Goal: Task Accomplishment & Management: Complete application form

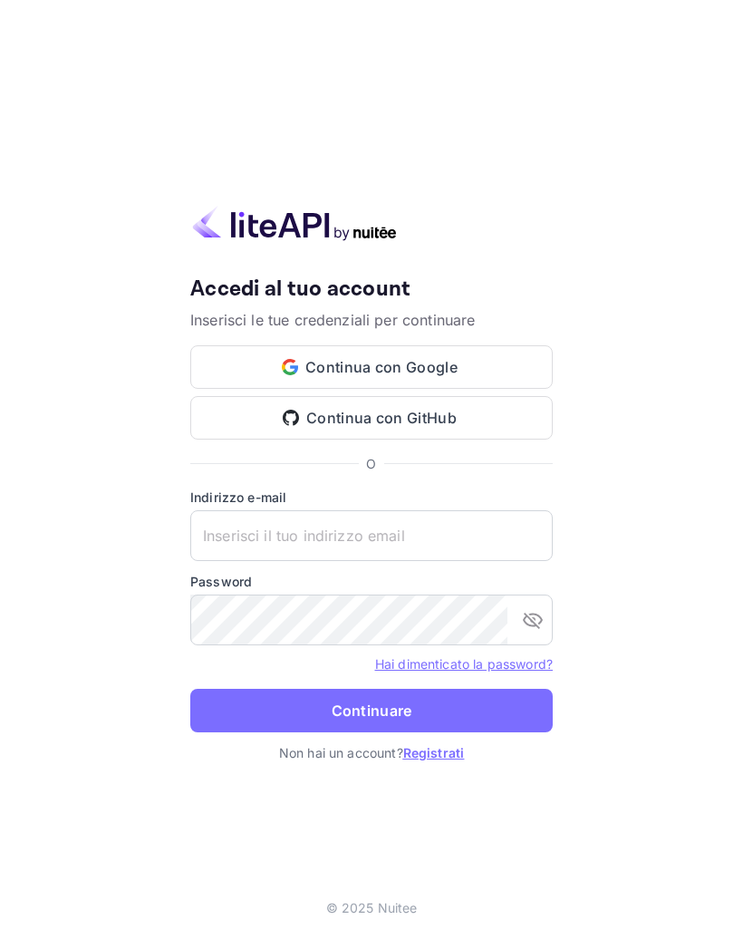
click at [461, 541] on input "text" at bounding box center [371, 535] width 363 height 51
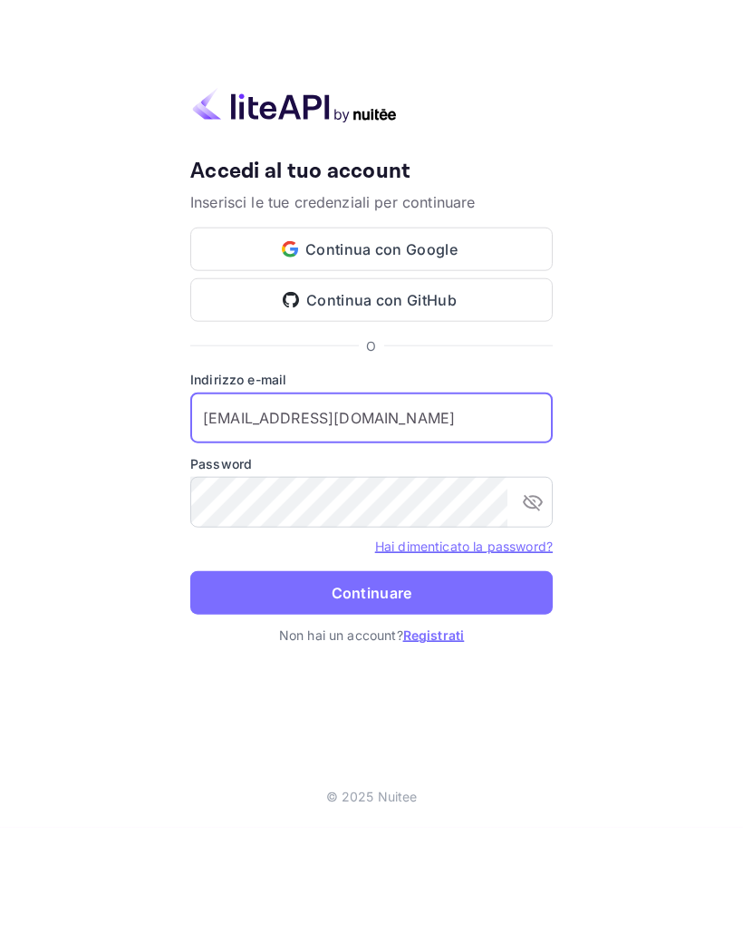
type input "[EMAIL_ADDRESS][DOMAIN_NAME]"
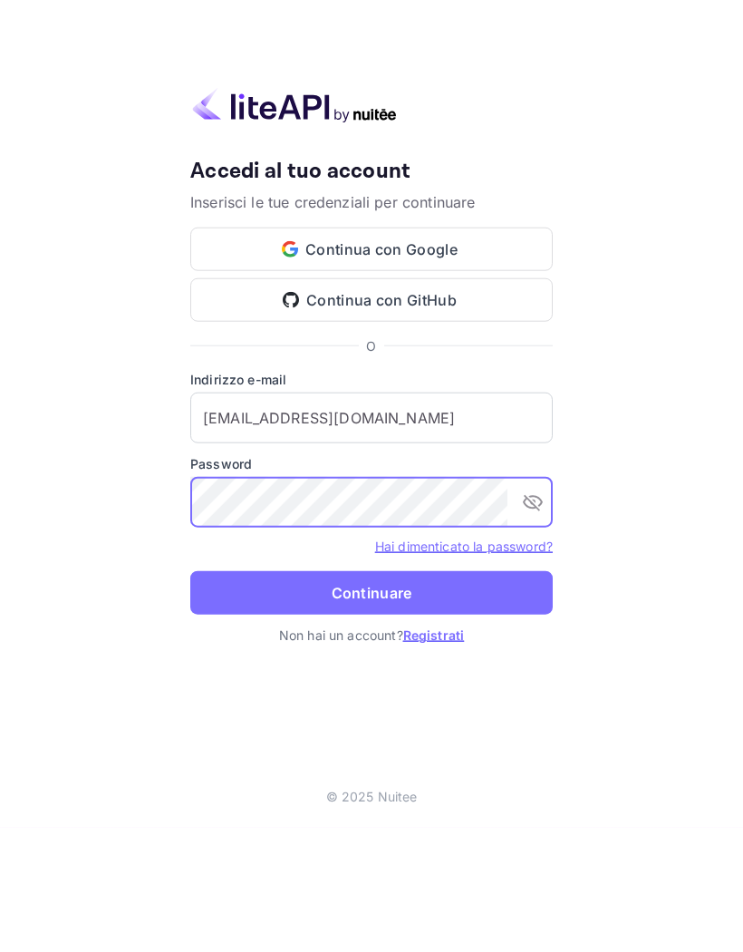
click at [484, 695] on button "Continuare" at bounding box center [371, 717] width 363 height 44
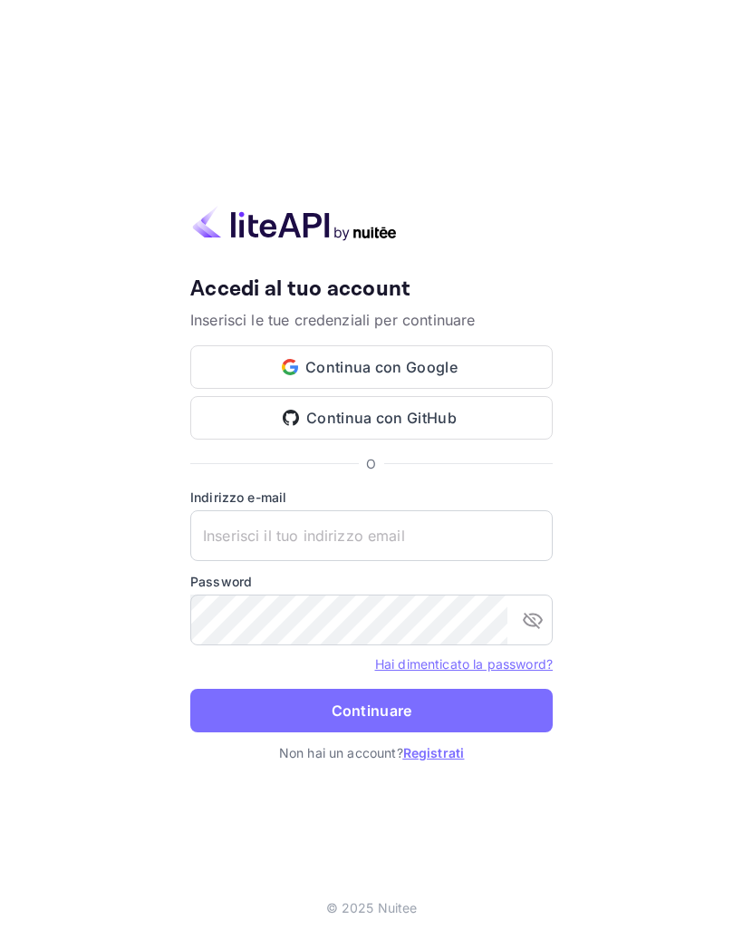
click at [442, 753] on font "Registrati" at bounding box center [434, 752] width 62 height 15
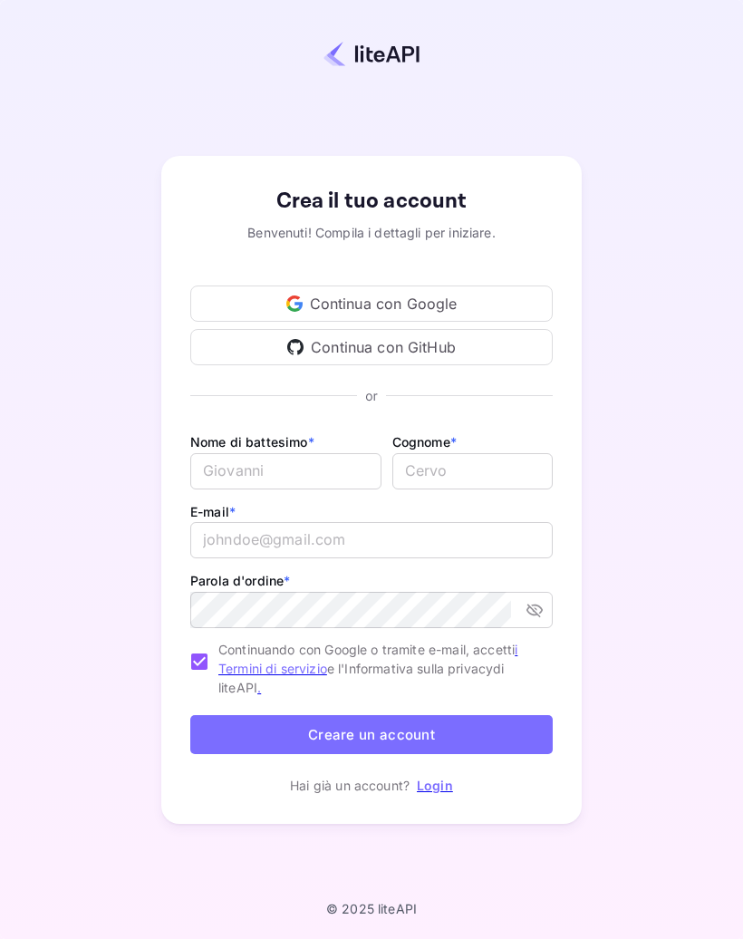
click at [332, 480] on input "E-mail *" at bounding box center [285, 471] width 191 height 36
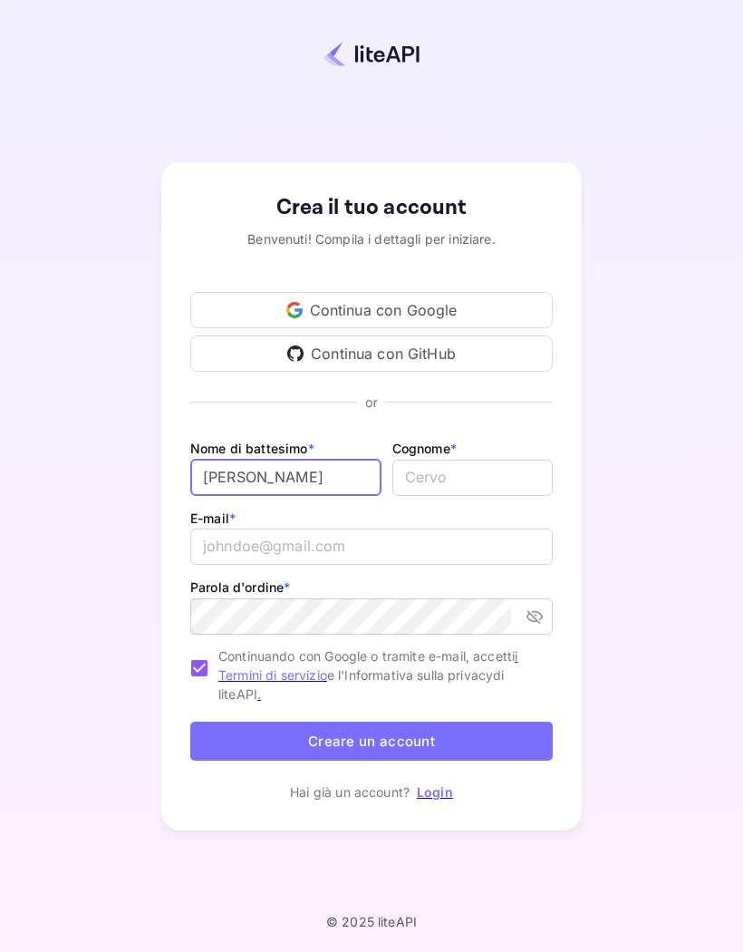
type input "[PERSON_NAME]"
click at [502, 471] on input "lastName" at bounding box center [473, 478] width 160 height 36
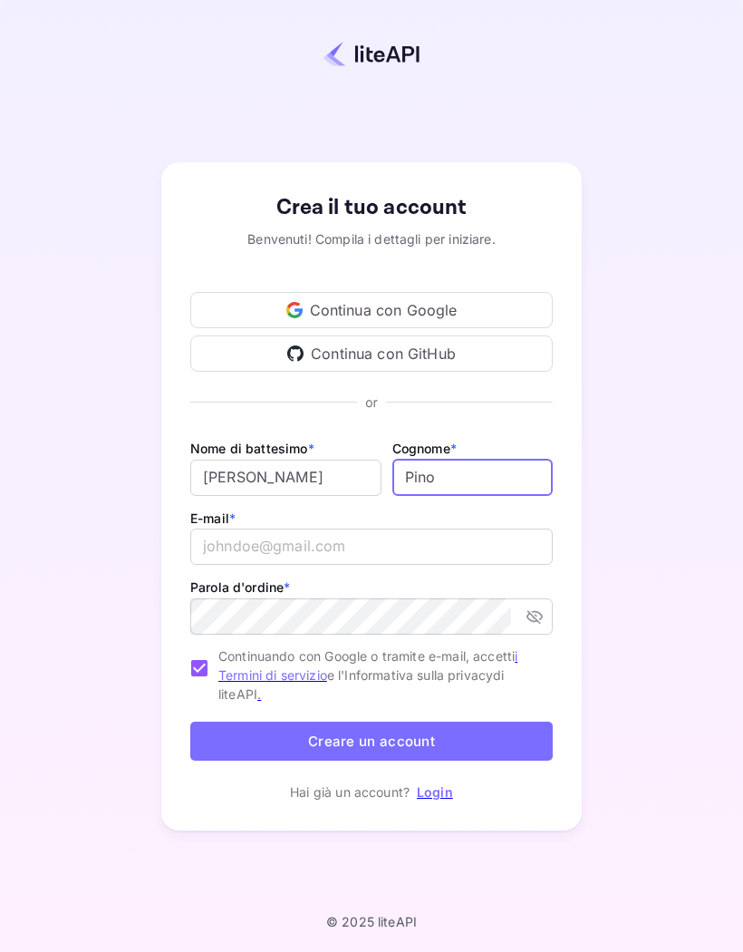
type input "Pino"
click at [457, 546] on input "email" at bounding box center [371, 547] width 363 height 36
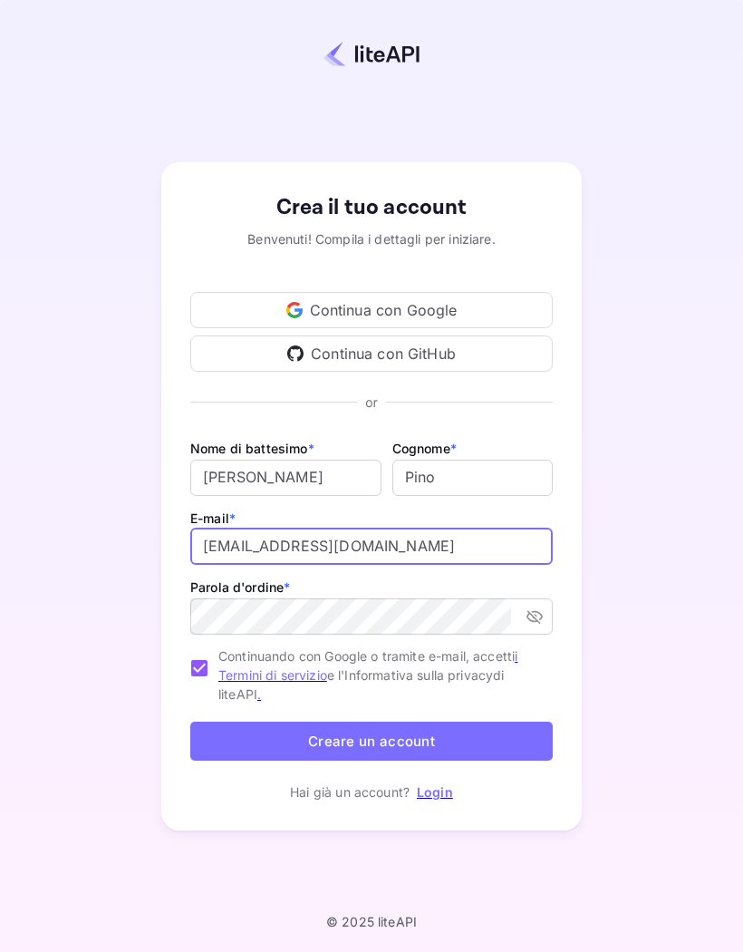
type input "emanuelepino441@gmail.com"
click at [372, 741] on button "Creare un account" at bounding box center [371, 742] width 363 height 40
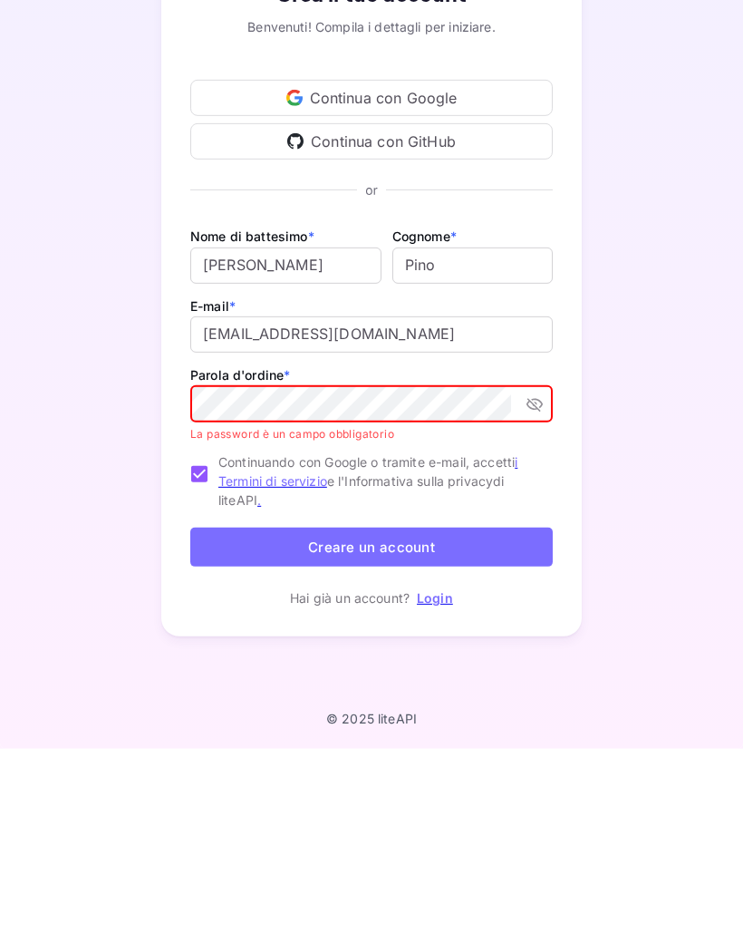
click at [554, 407] on div "Crea il tuo account Benvenuti! Compila i dettagli per iniziare. Continua con Go…" at bounding box center [371, 496] width 421 height 687
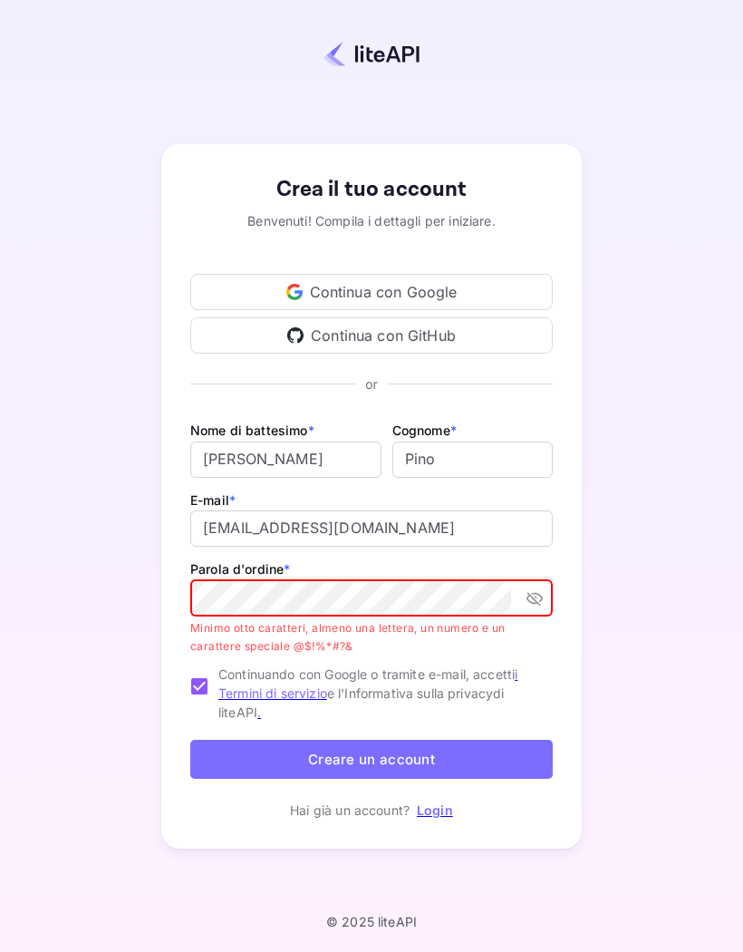
click at [537, 602] on icon "attiva/disattiva la visibilità della password" at bounding box center [535, 599] width 16 height 14
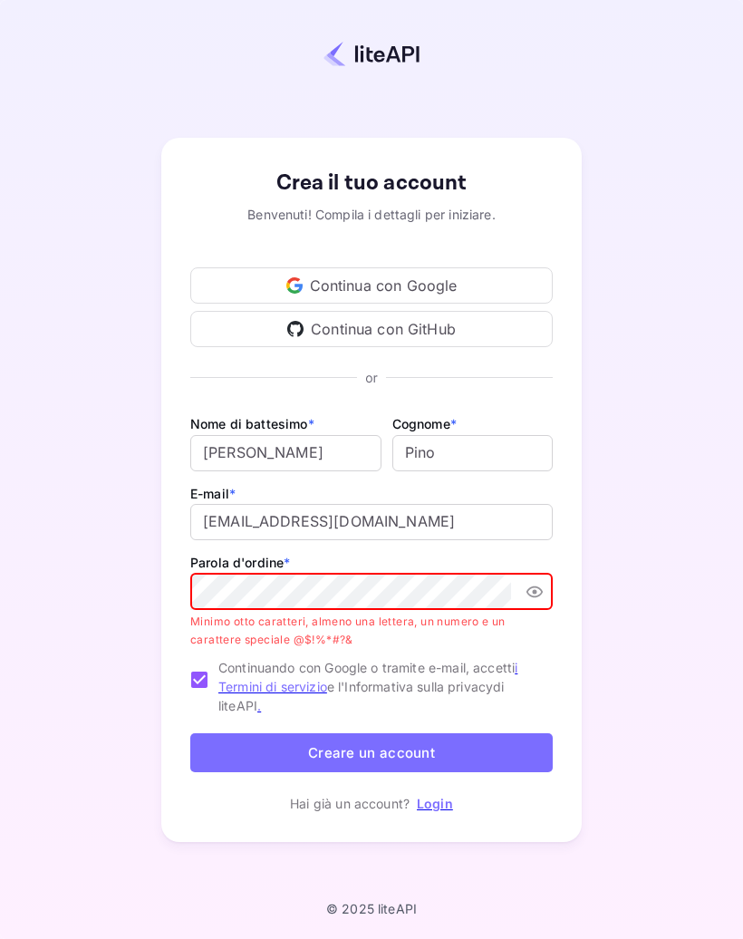
click at [450, 758] on button "Creare un account" at bounding box center [371, 754] width 363 height 40
click at [474, 285] on div "Continua con Google" at bounding box center [371, 285] width 363 height 36
click at [362, 748] on font "Creare un account" at bounding box center [371, 752] width 127 height 17
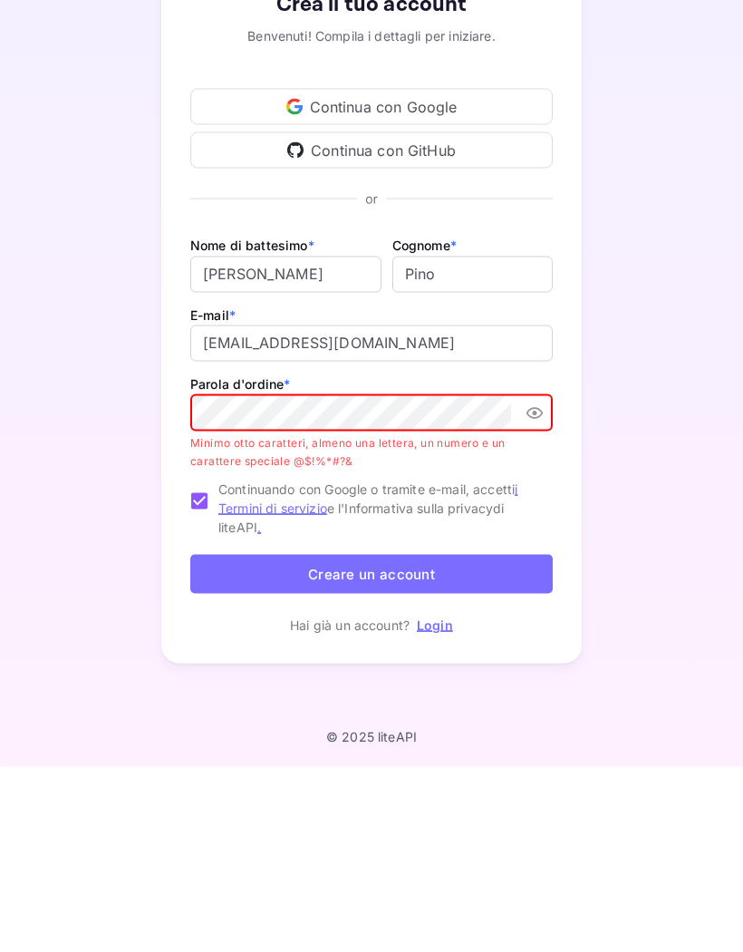
click at [409, 747] on font "Creare un account" at bounding box center [371, 759] width 127 height 24
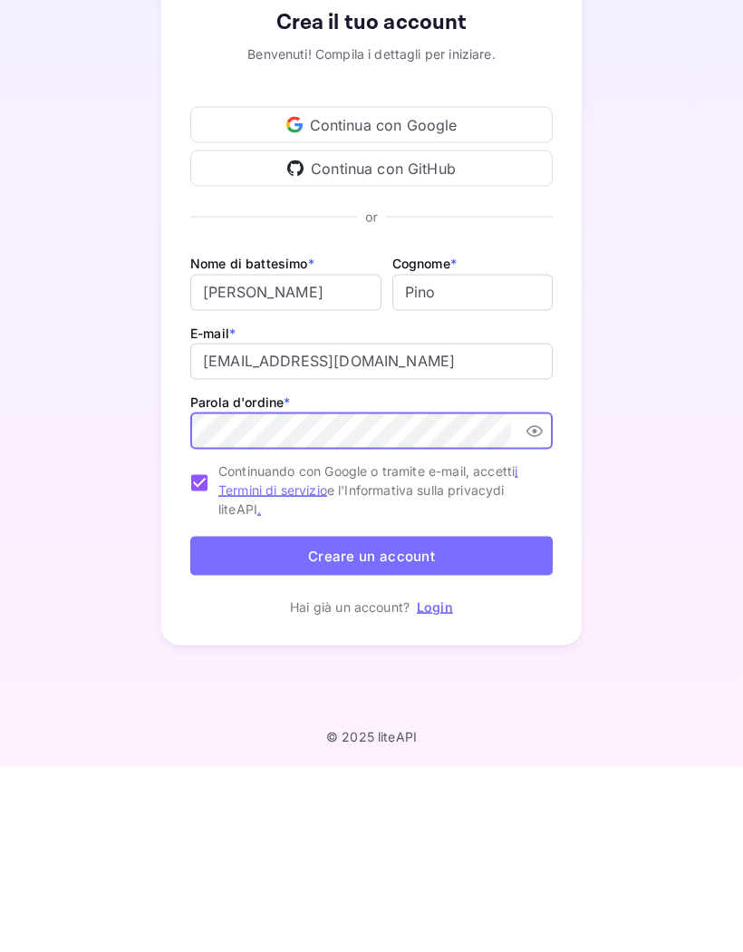
click at [502, 722] on button "Creare un account" at bounding box center [371, 742] width 363 height 40
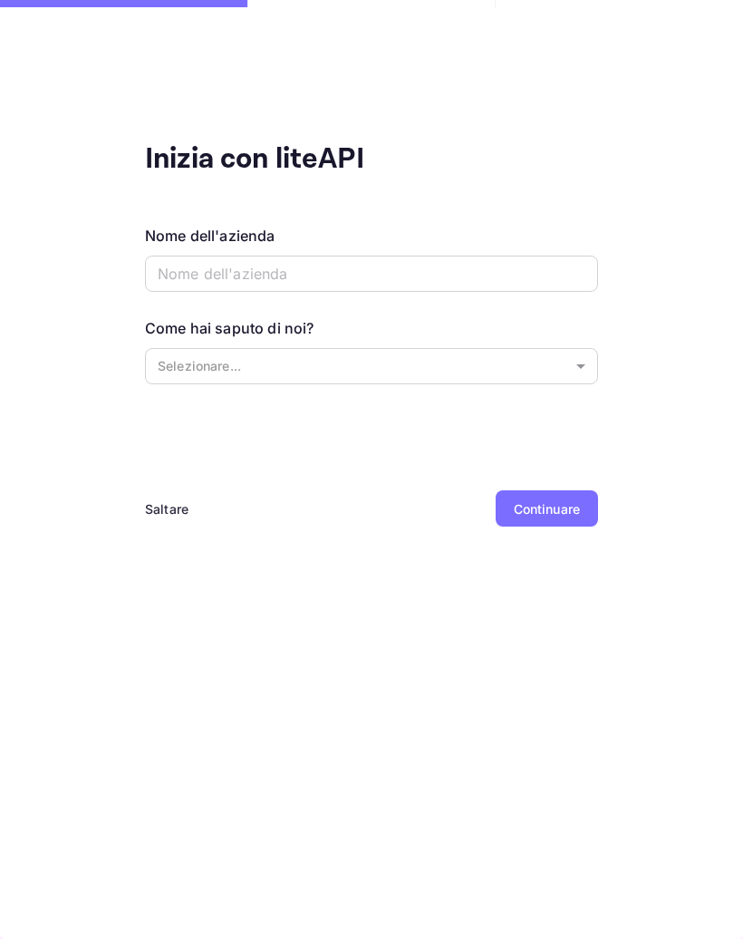
click at [470, 277] on input "text" at bounding box center [371, 274] width 453 height 36
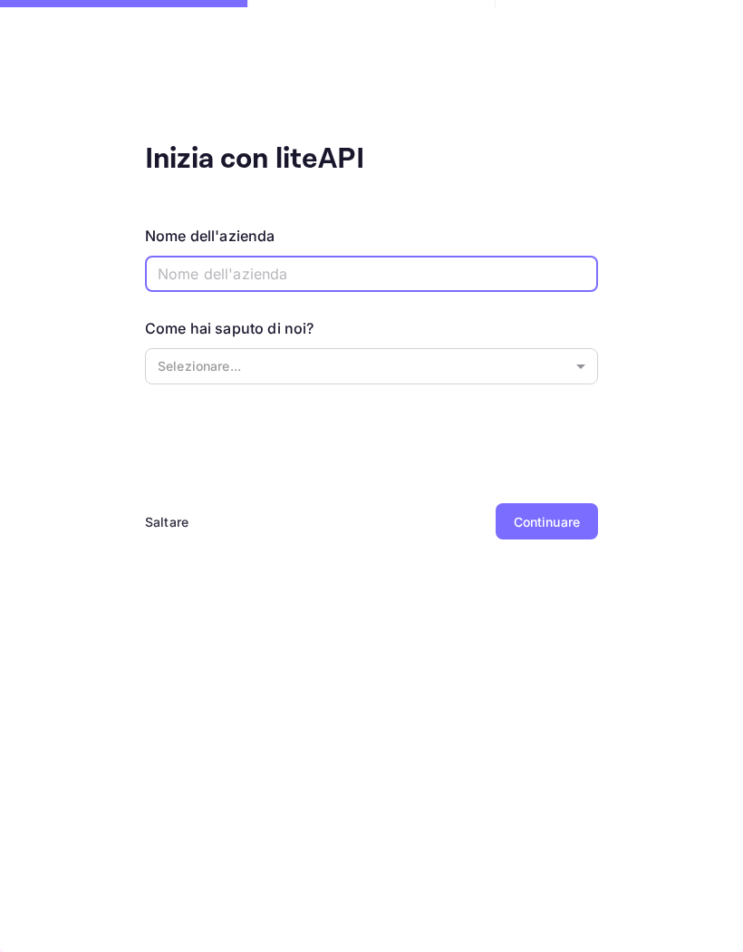
click at [186, 495] on div "Inizia con liteAPI Nome dell'azienda ​ Come hai saputo di noi? Selezionare... ​…" at bounding box center [371, 360] width 453 height 445
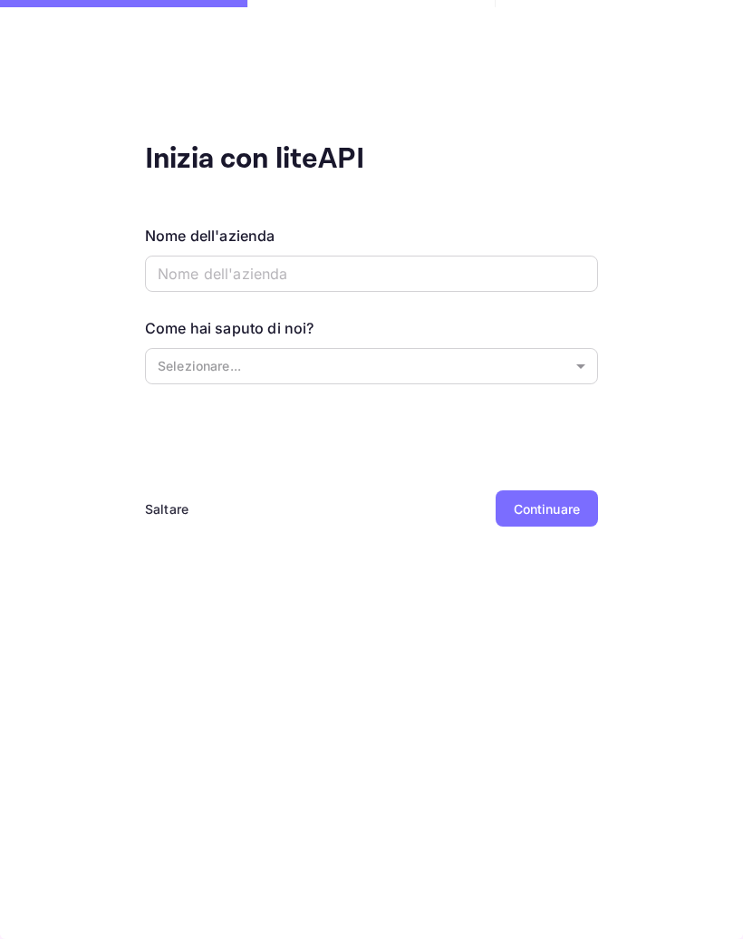
click at [178, 511] on font "Saltare" at bounding box center [167, 508] width 44 height 15
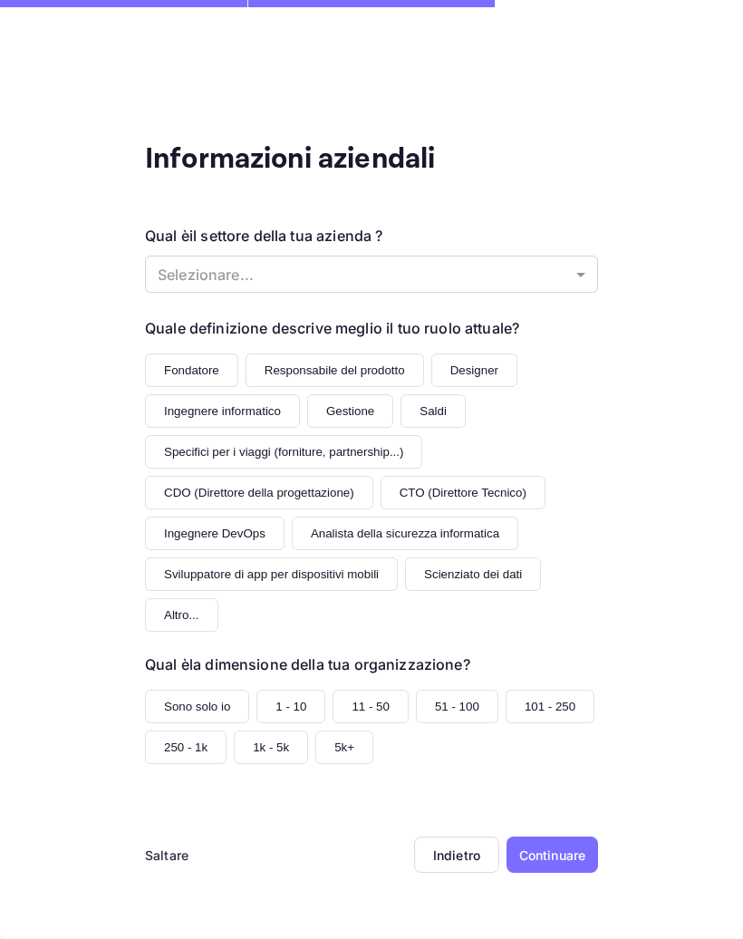
click at [174, 837] on div "Saltare" at bounding box center [167, 855] width 44 height 36
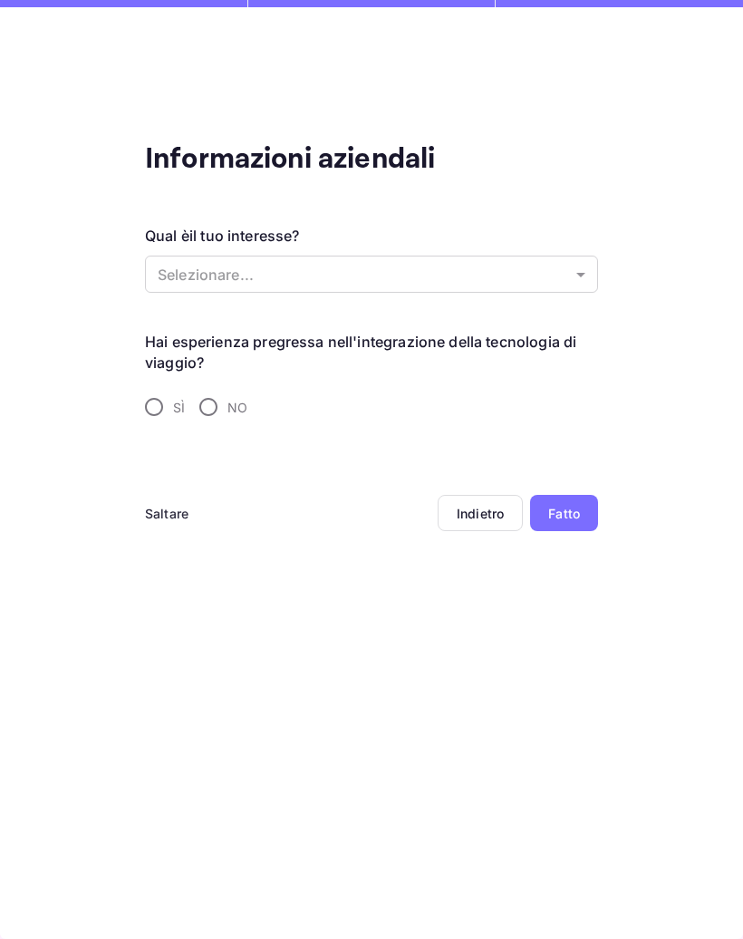
click at [174, 519] on font "Saltare" at bounding box center [167, 513] width 44 height 15
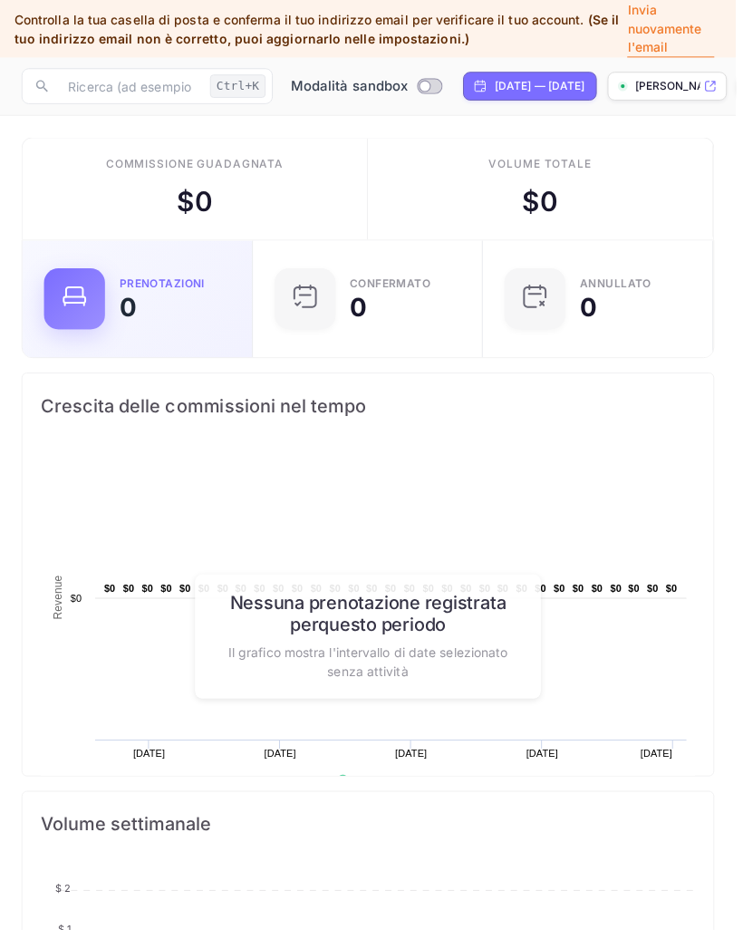
click at [157, 314] on div "Prenotazioni 0" at bounding box center [177, 302] width 112 height 42
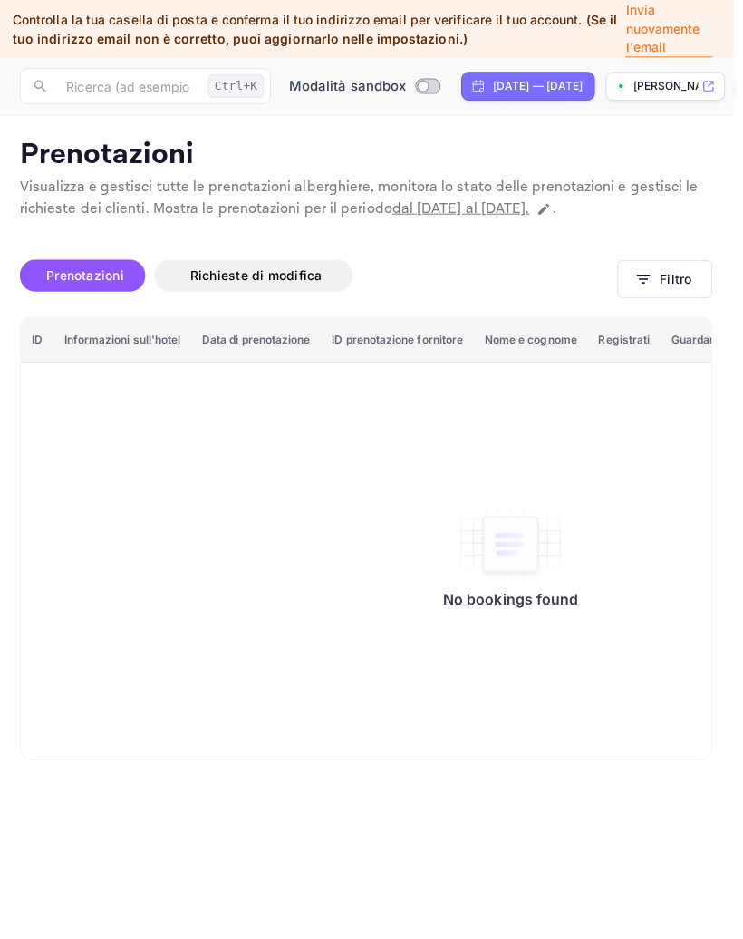
click at [485, 583] on img "prenotazione tavolo" at bounding box center [516, 549] width 109 height 76
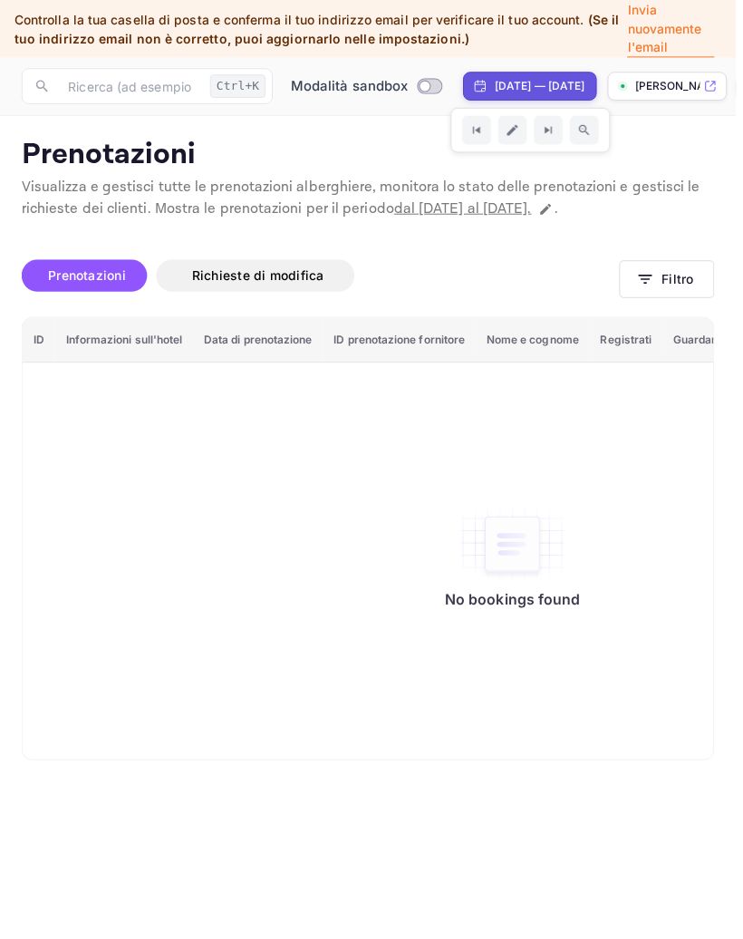
click at [602, 98] on div "30 agosto 2025 — 29 settembre 2025" at bounding box center [535, 87] width 134 height 29
select select "7"
select select "2025"
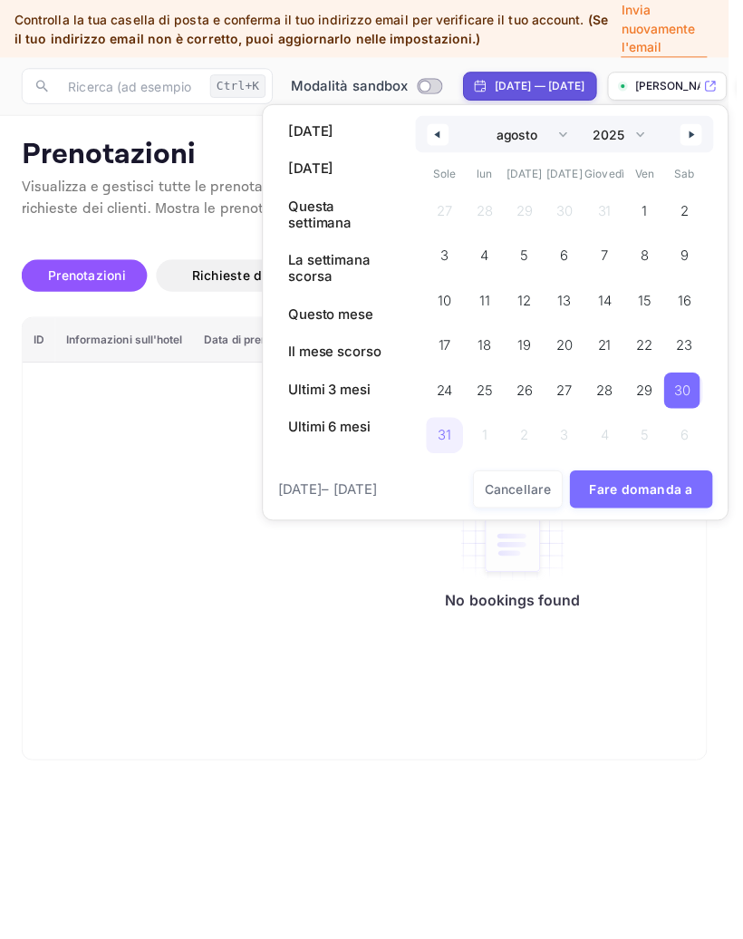
click at [543, 141] on select "Gennaio Febbraio Marzo aprile Maggio Giugno Luglio agosto settembre ottobre nov…" at bounding box center [531, 135] width 98 height 37
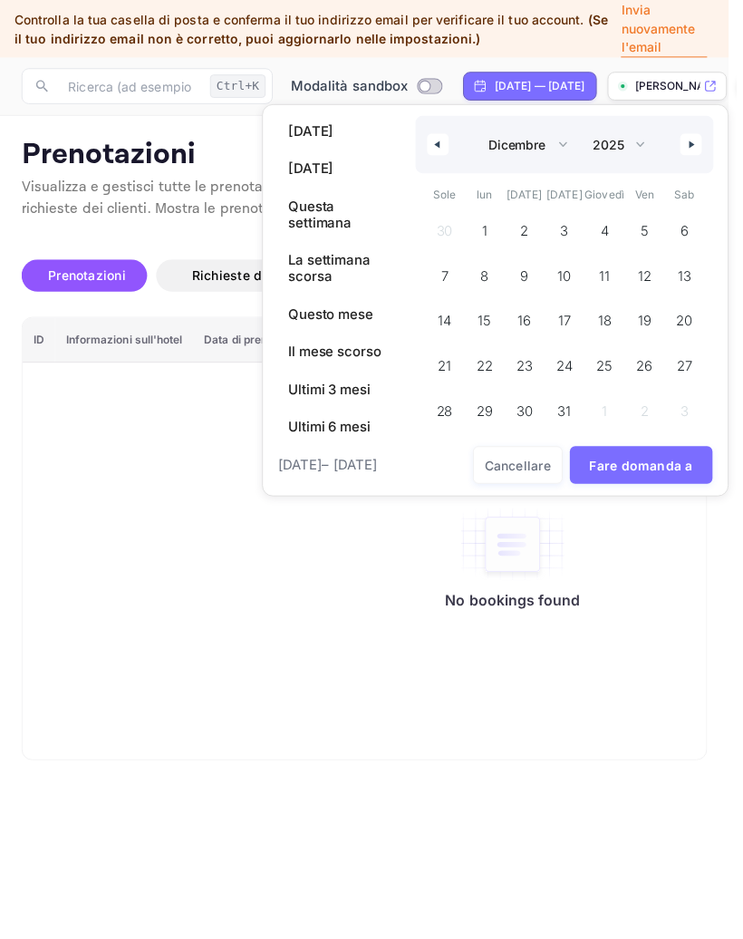
click at [647, 478] on font "Fare domanda a" at bounding box center [648, 469] width 104 height 15
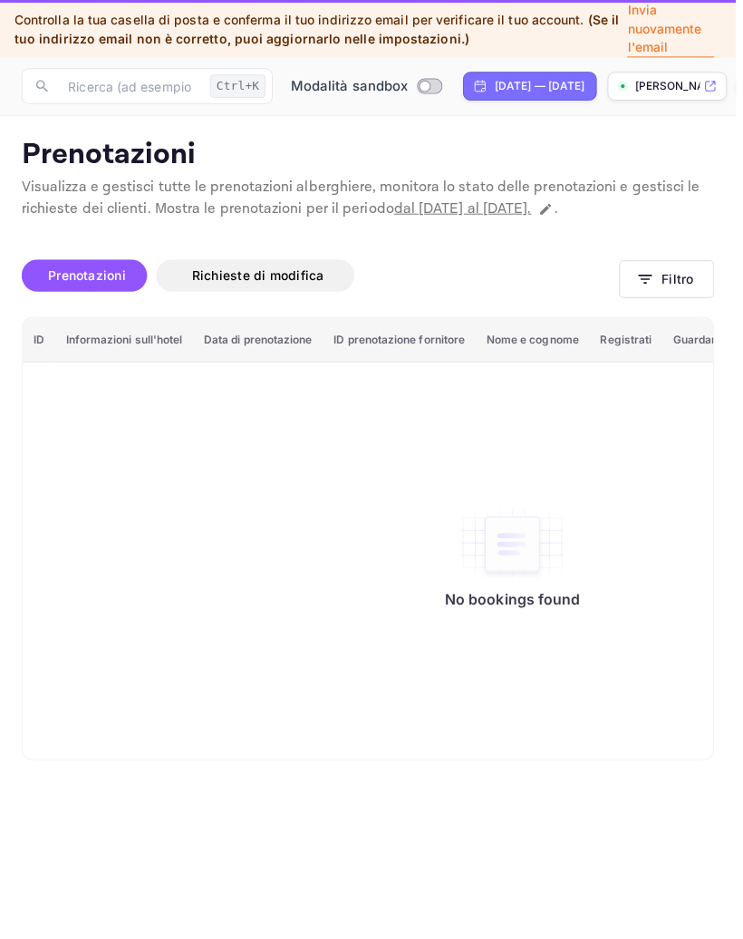
select select "7"
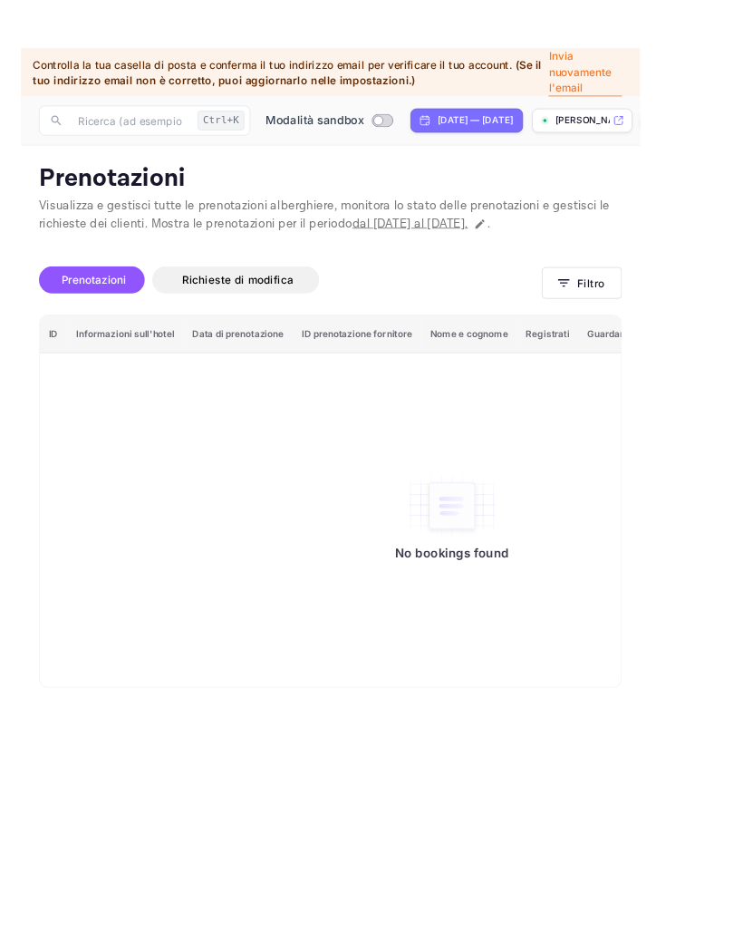
scroll to position [0, 38]
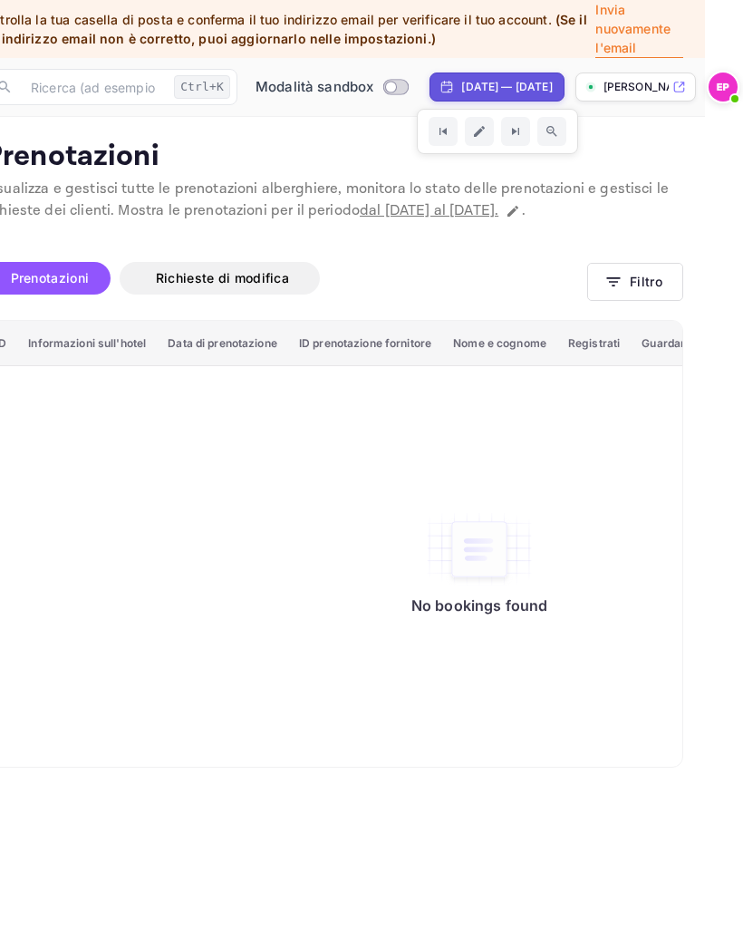
click at [558, 95] on div "30 agosto 2025 — 29 settembre 2025" at bounding box center [497, 87] width 134 height 29
select select "7"
select select "2025"
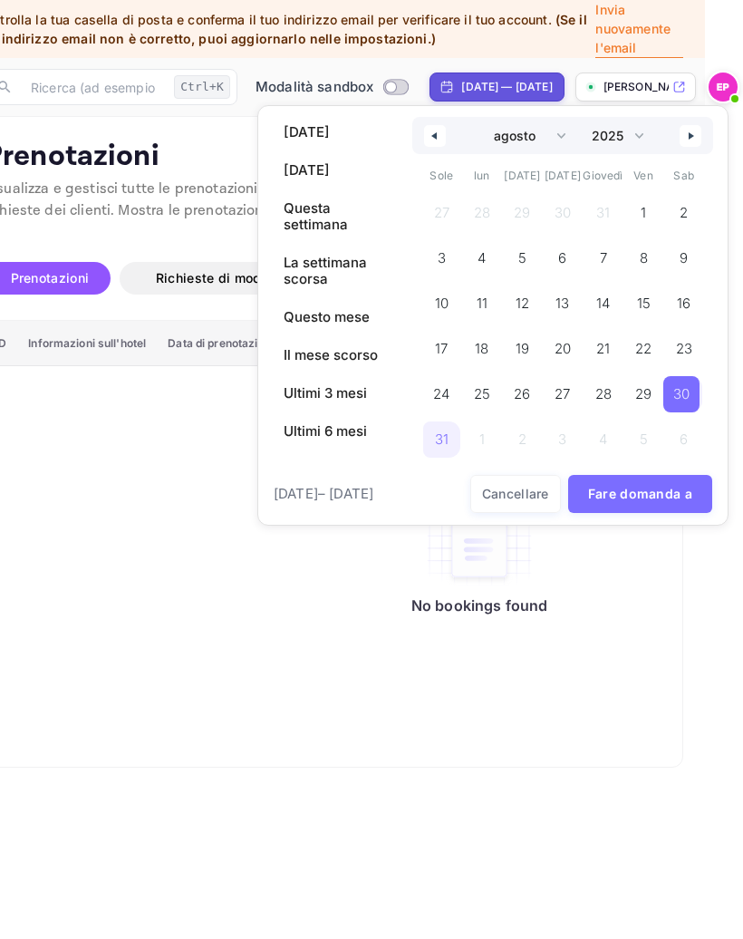
click at [492, 141] on select "Gennaio Febbraio Marzo aprile Maggio Giugno Luglio agosto settembre ottobre nov…" at bounding box center [524, 135] width 98 height 37
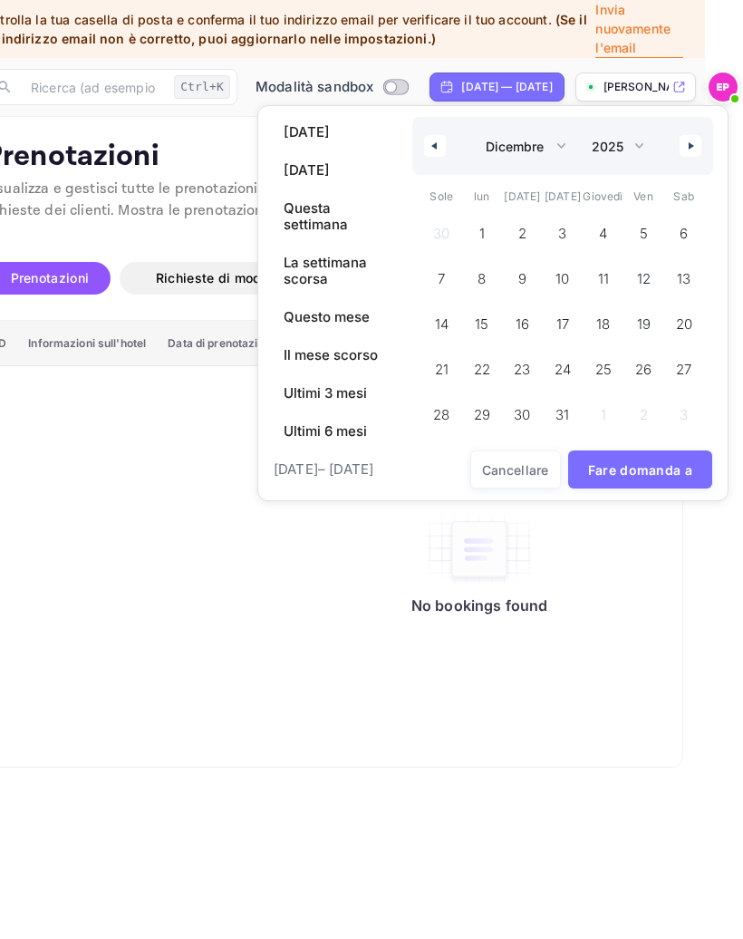
click at [635, 150] on select "2030 2029 2028 2027 2026 2025 2024 2023 2022 2021 2020 2019 2018 2017 2016 2015…" at bounding box center [616, 146] width 69 height 37
click at [697, 141] on button "button" at bounding box center [691, 146] width 22 height 22
select select "0"
select select "2026"
click at [432, 142] on icon "button" at bounding box center [432, 145] width 9 height 7
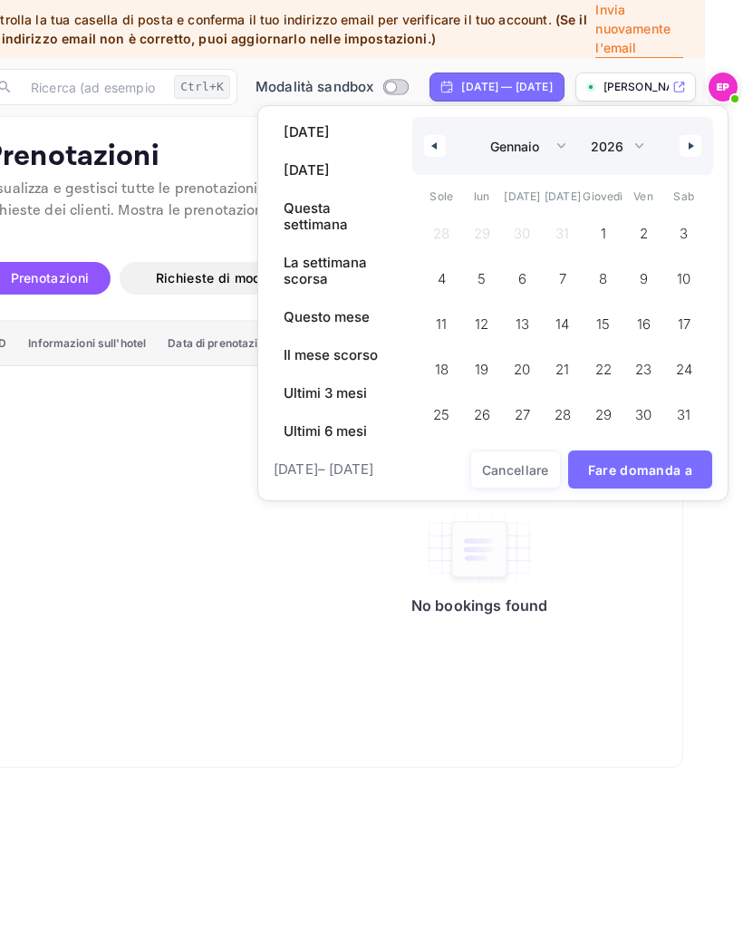
select select "11"
select select "2025"
click at [670, 478] on font "Fare domanda a" at bounding box center [640, 469] width 104 height 15
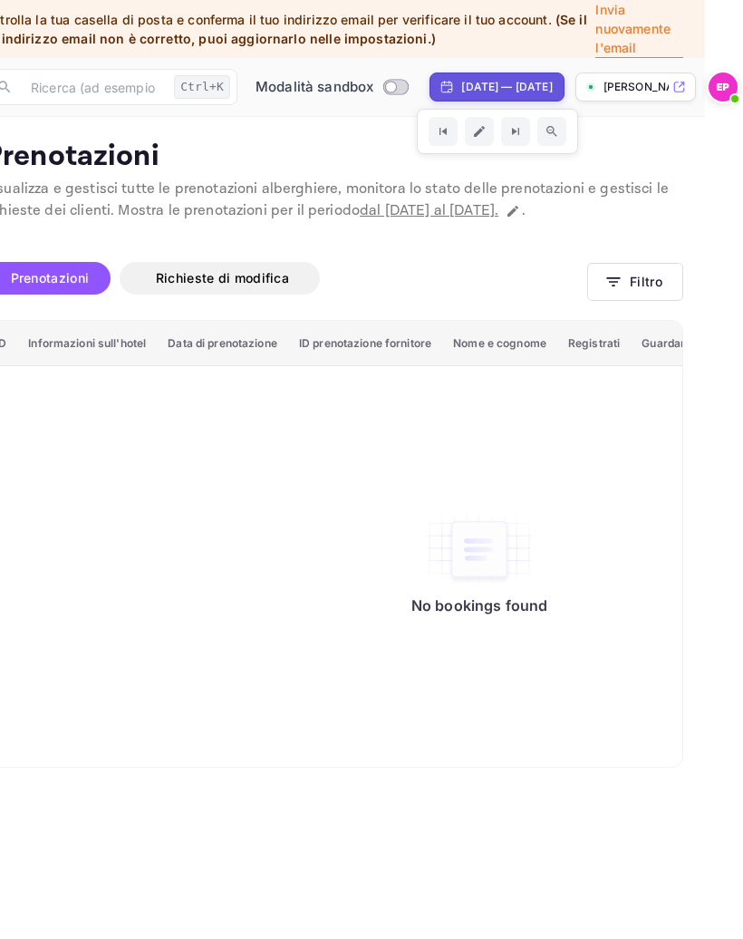
click at [552, 86] on font "30 agosto 2025 — 29 settembre 2025" at bounding box center [507, 87] width 91 height 14
select select "7"
select select "2025"
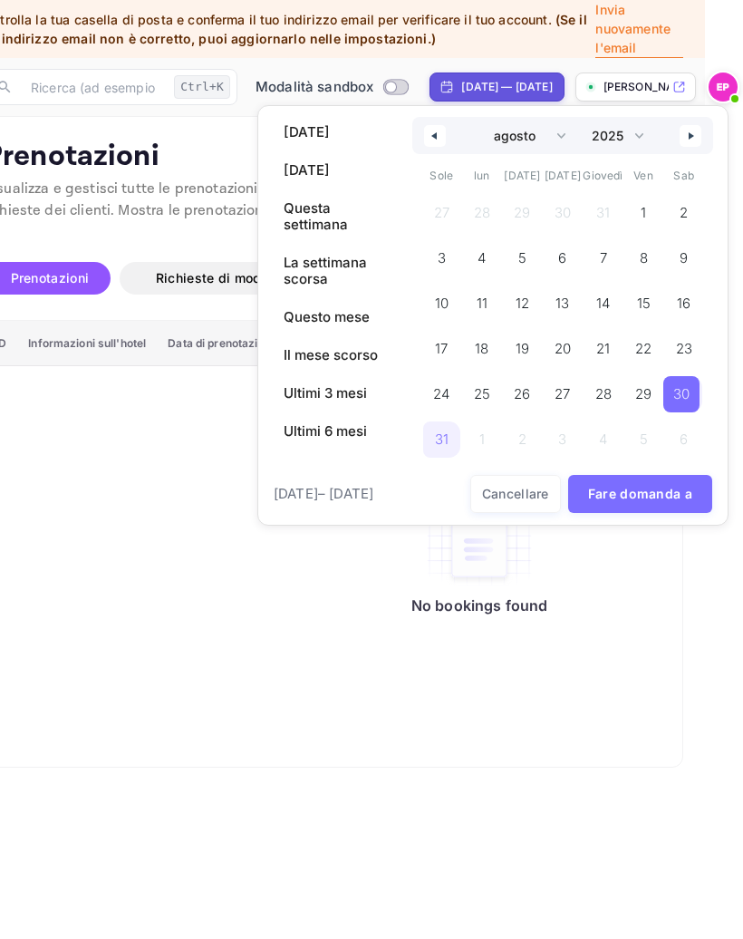
click at [530, 138] on select "Gennaio Febbraio Marzo aprile Maggio Giugno Luglio agosto settembre ottobre nov…" at bounding box center [524, 135] width 98 height 37
select select "11"
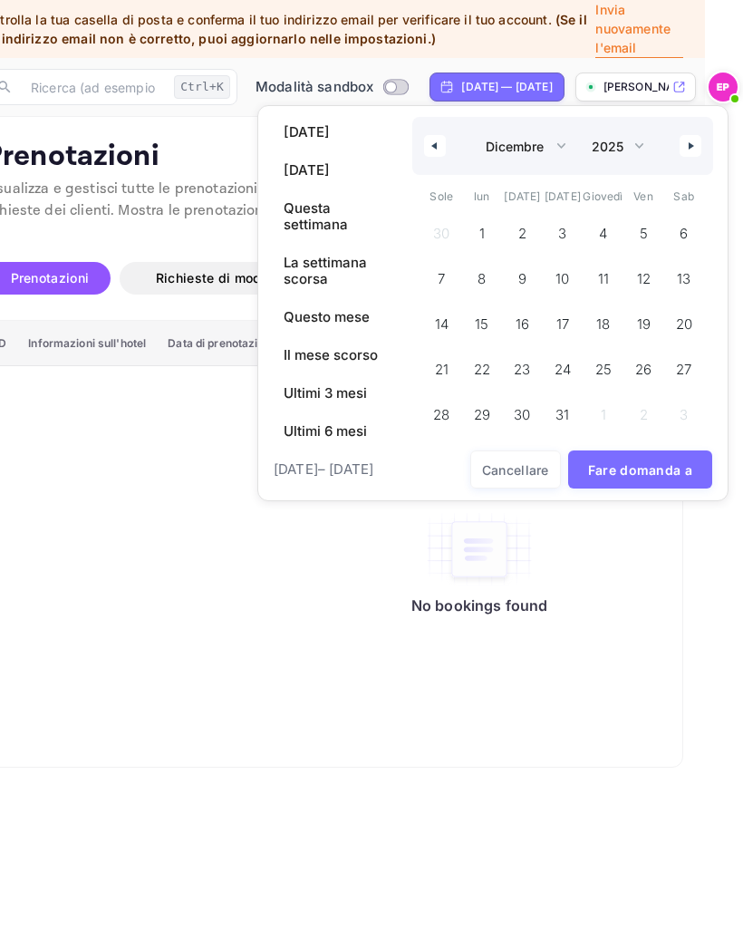
click at [571, 238] on span "3" at bounding box center [563, 234] width 41 height 36
click at [693, 232] on span "6" at bounding box center [684, 234] width 41 height 36
click at [550, 238] on span "3" at bounding box center [561, 234] width 36 height 36
click at [423, 292] on span "7" at bounding box center [442, 279] width 41 height 36
click at [666, 466] on font "Fare domanda a" at bounding box center [640, 470] width 104 height 23
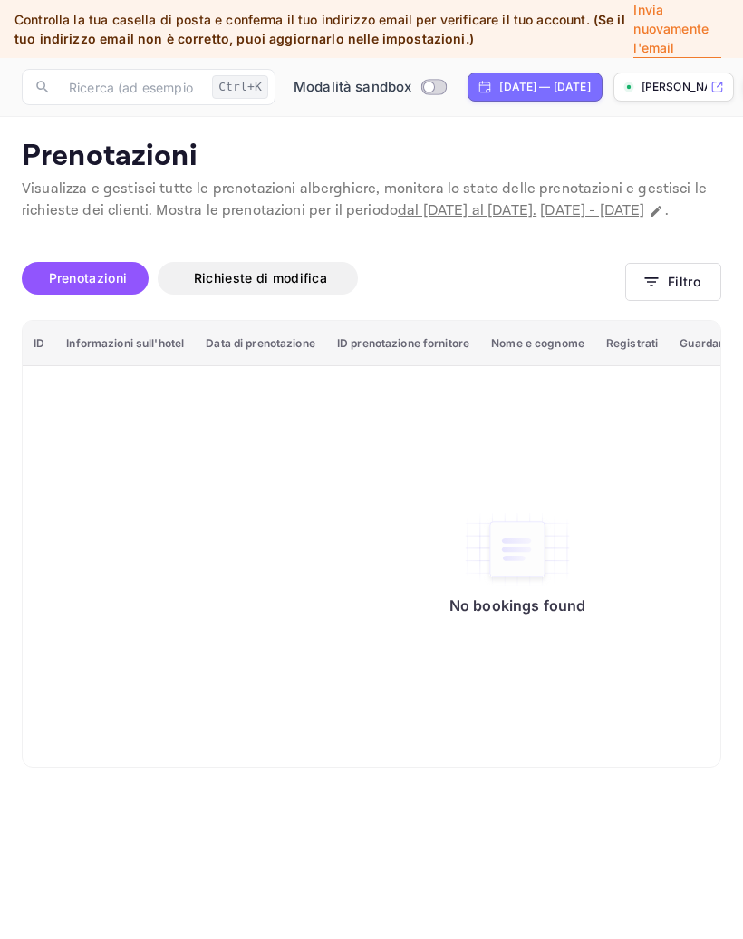
click at [327, 289] on span "Richieste di modifica" at bounding box center [261, 278] width 170 height 22
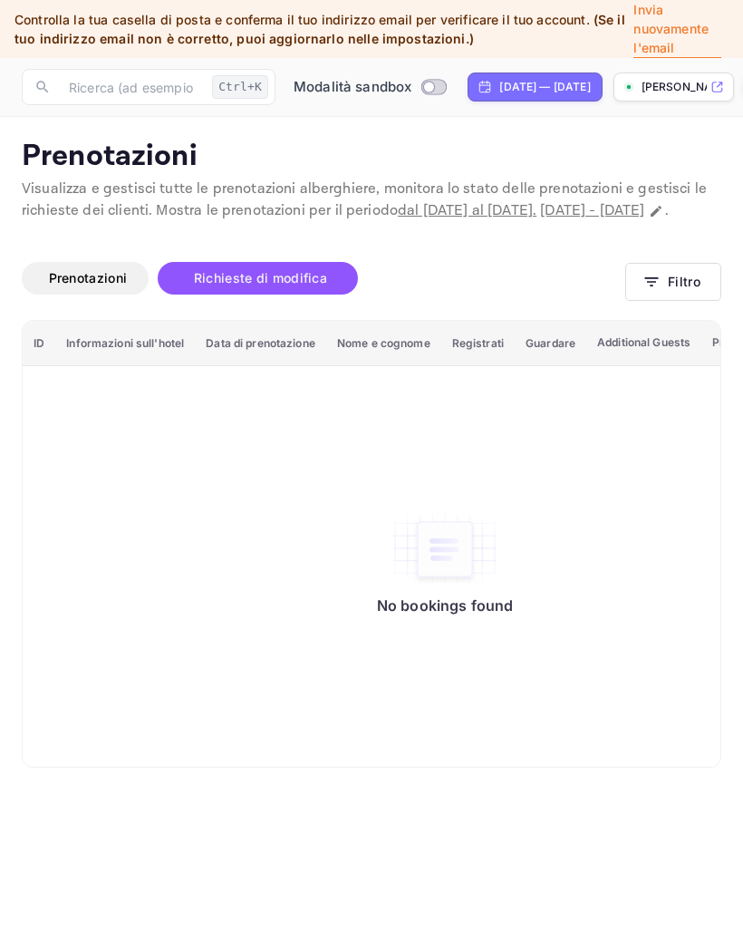
click at [116, 350] on font "Informazioni sull'hotel" at bounding box center [125, 343] width 118 height 14
click at [103, 286] on font "Prenotazioni" at bounding box center [88, 277] width 79 height 15
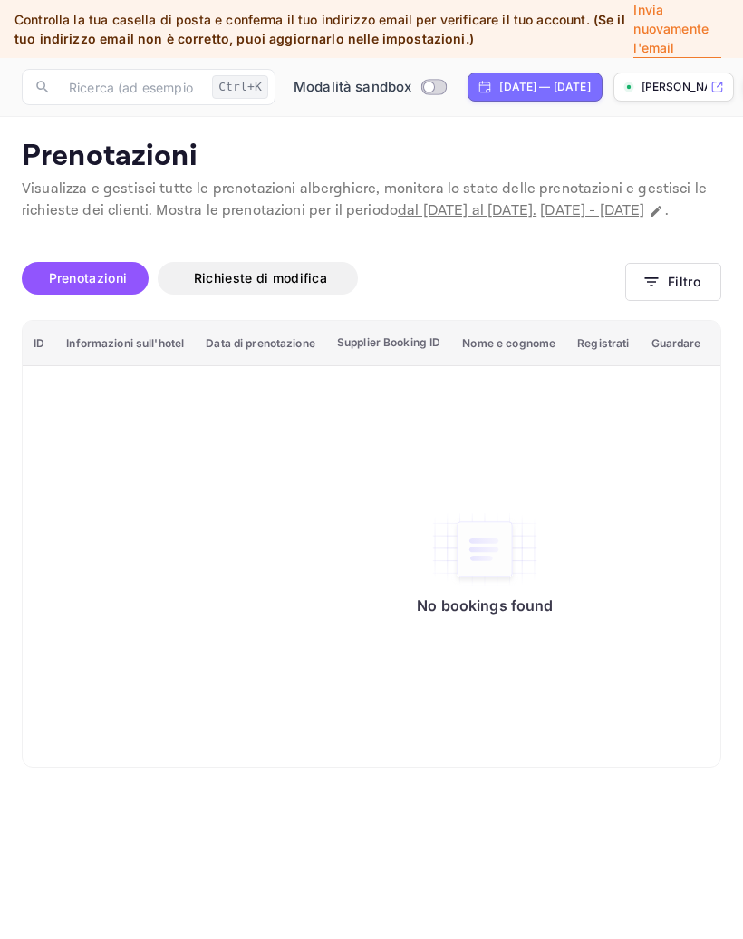
click at [158, 86] on input "text" at bounding box center [131, 87] width 147 height 36
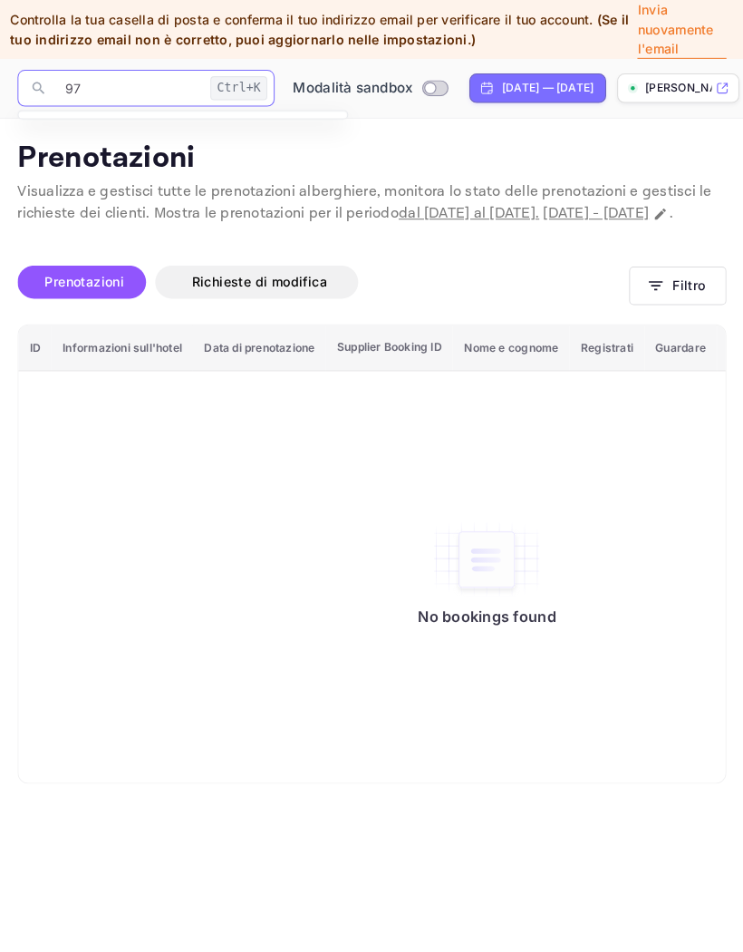
type input "9"
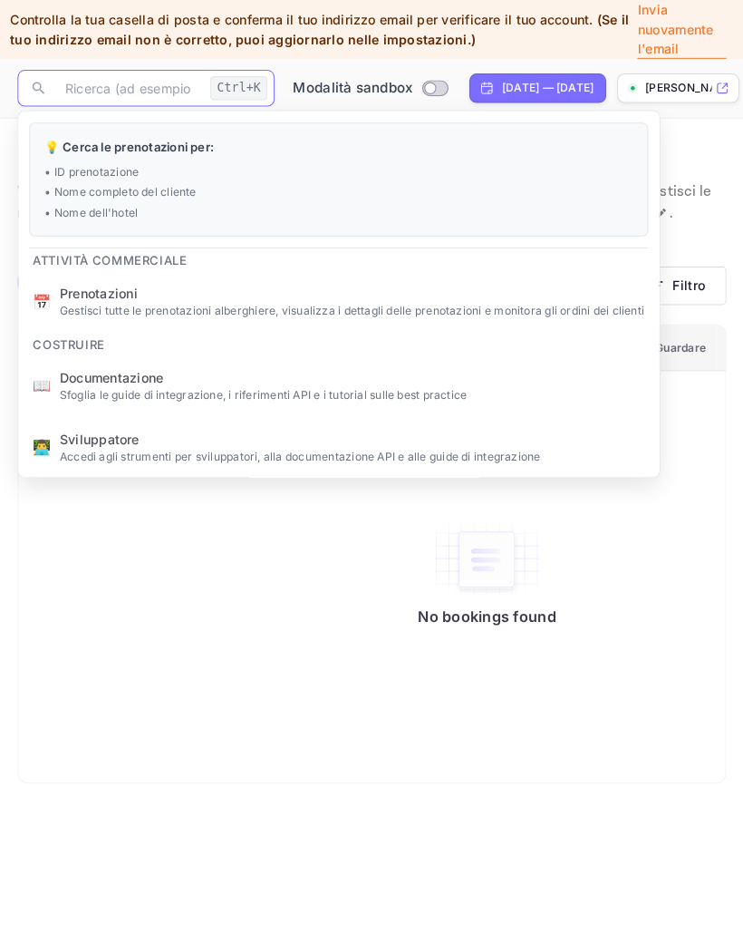
click at [249, 302] on font "Gestisci tutte le prenotazioni alberghiere, visualizza i dettagli delle prenota…" at bounding box center [352, 306] width 578 height 14
